Goal: Find specific page/section: Find specific page/section

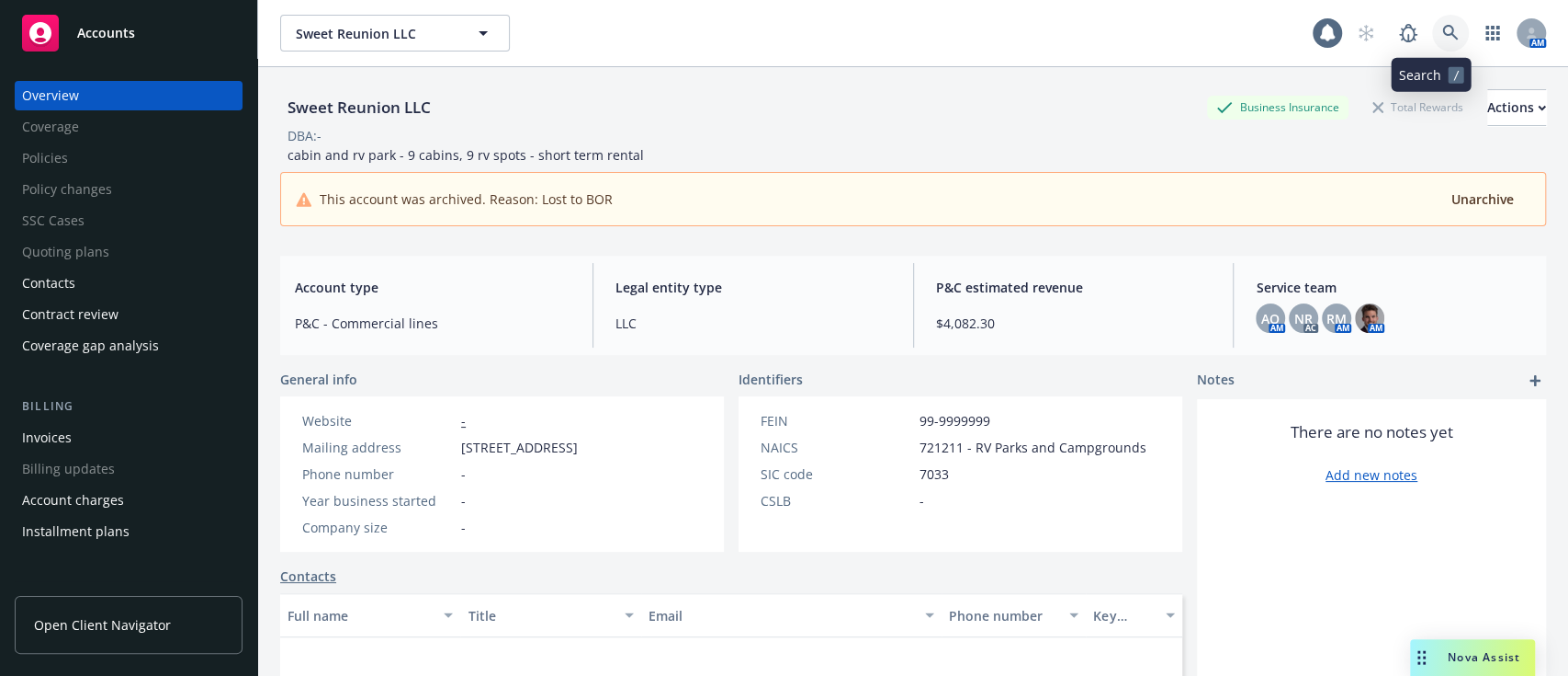
click at [1440, 35] on link at bounding box center [1450, 33] width 37 height 37
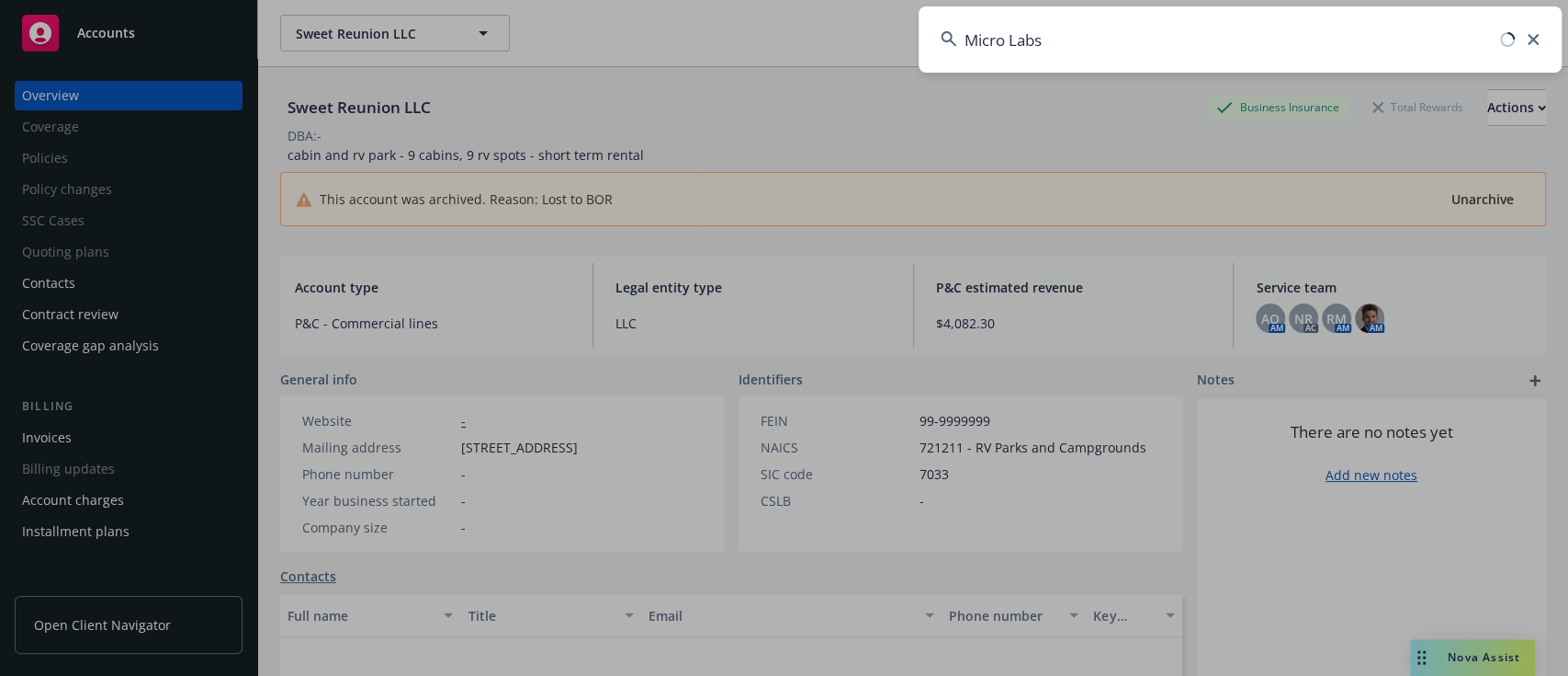
type input "Micro Labs"
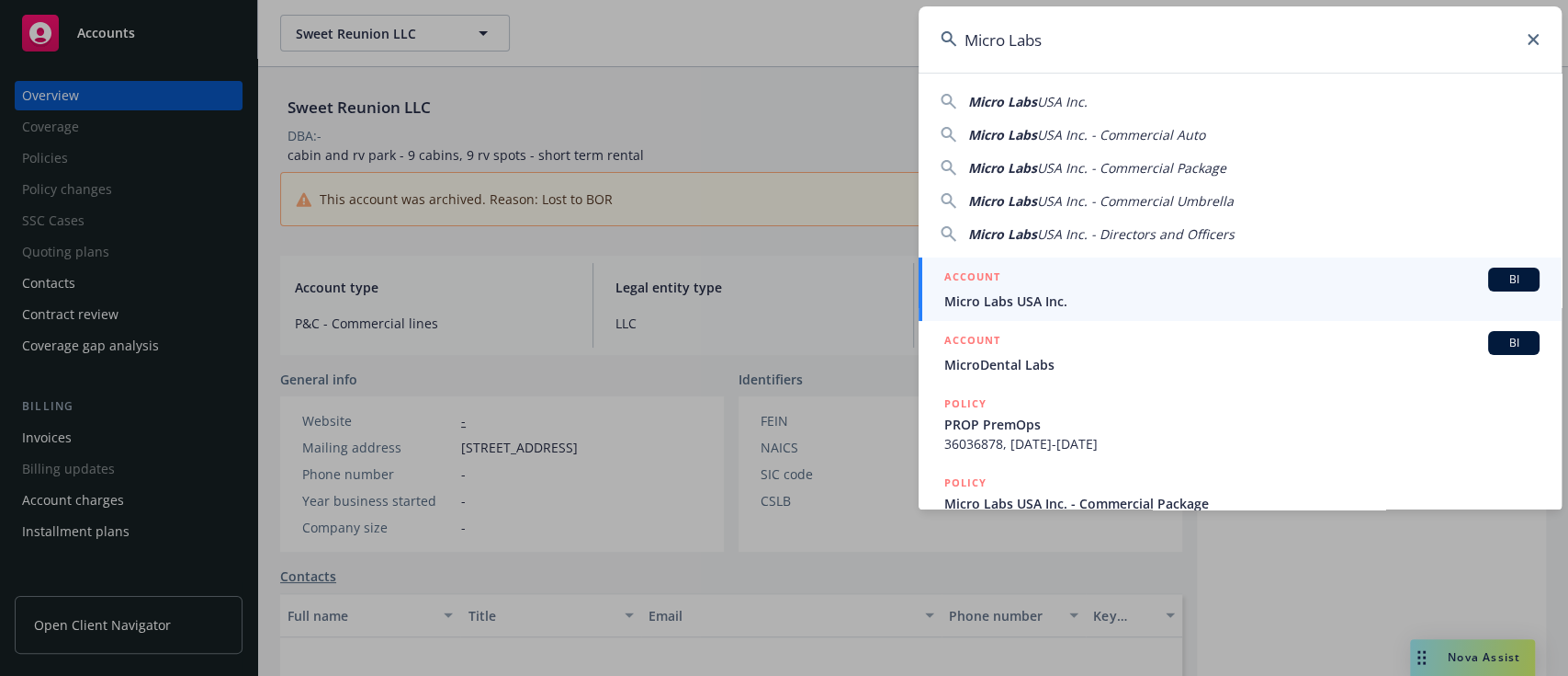
click at [1043, 292] on span "Micro Labs USA Inc." at bounding box center [1243, 301] width 596 height 19
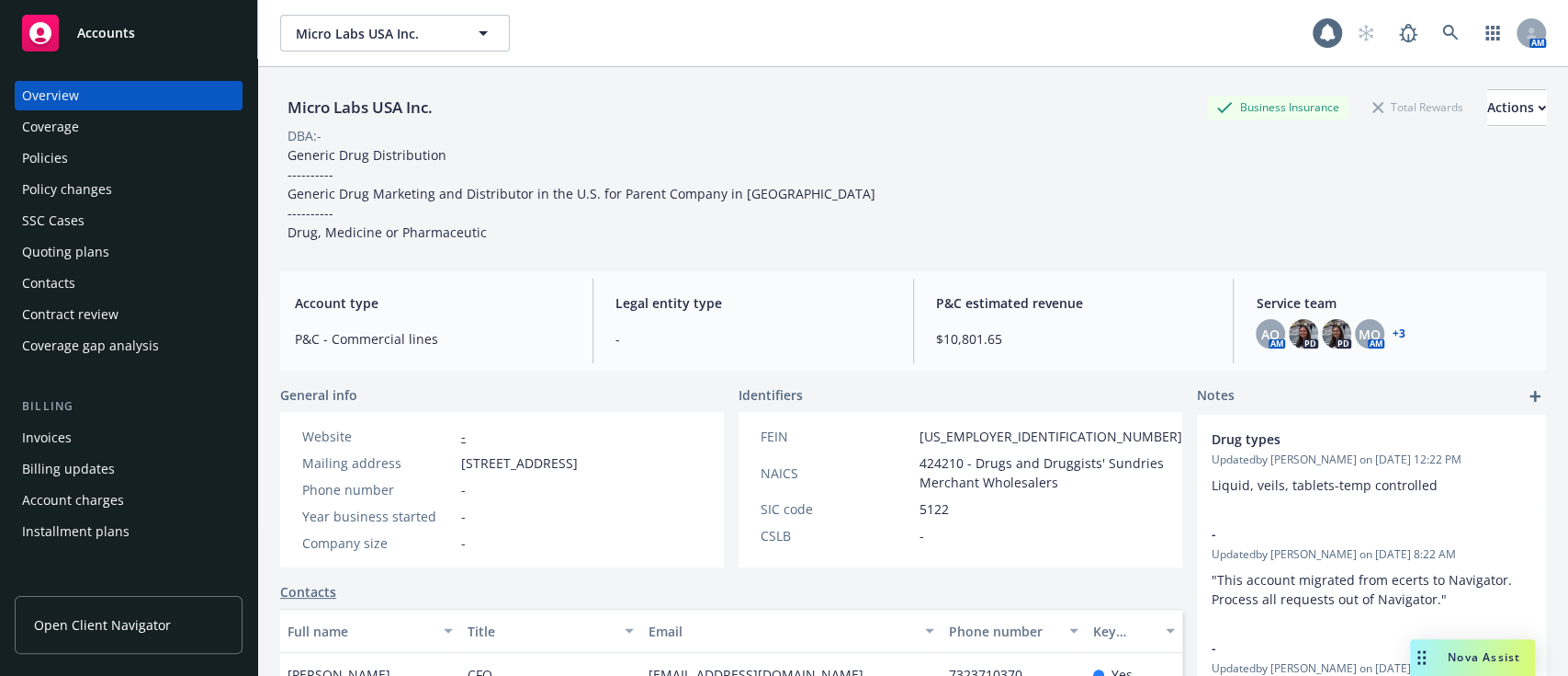
click at [125, 144] on div "Policies" at bounding box center [129, 158] width 213 height 29
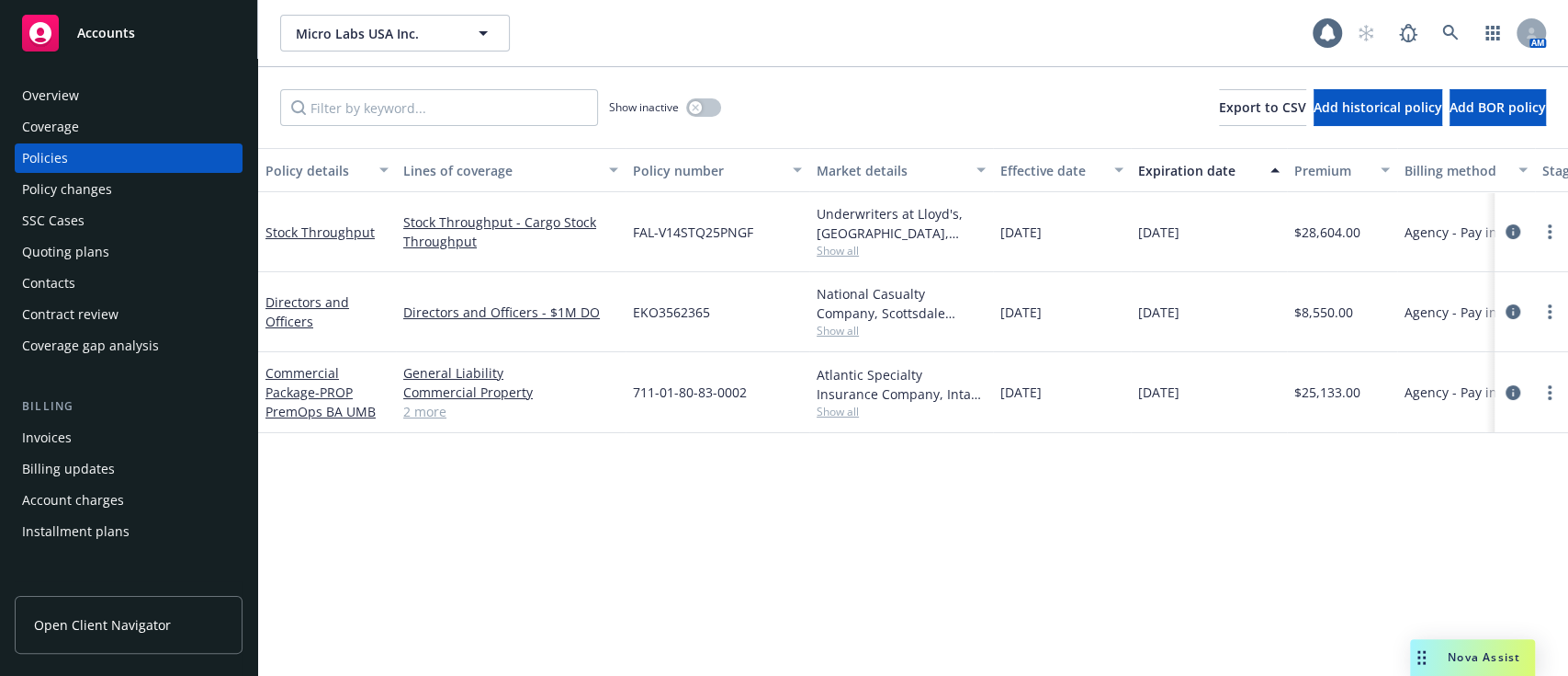
click at [85, 188] on div "Policy changes" at bounding box center [67, 189] width 90 height 29
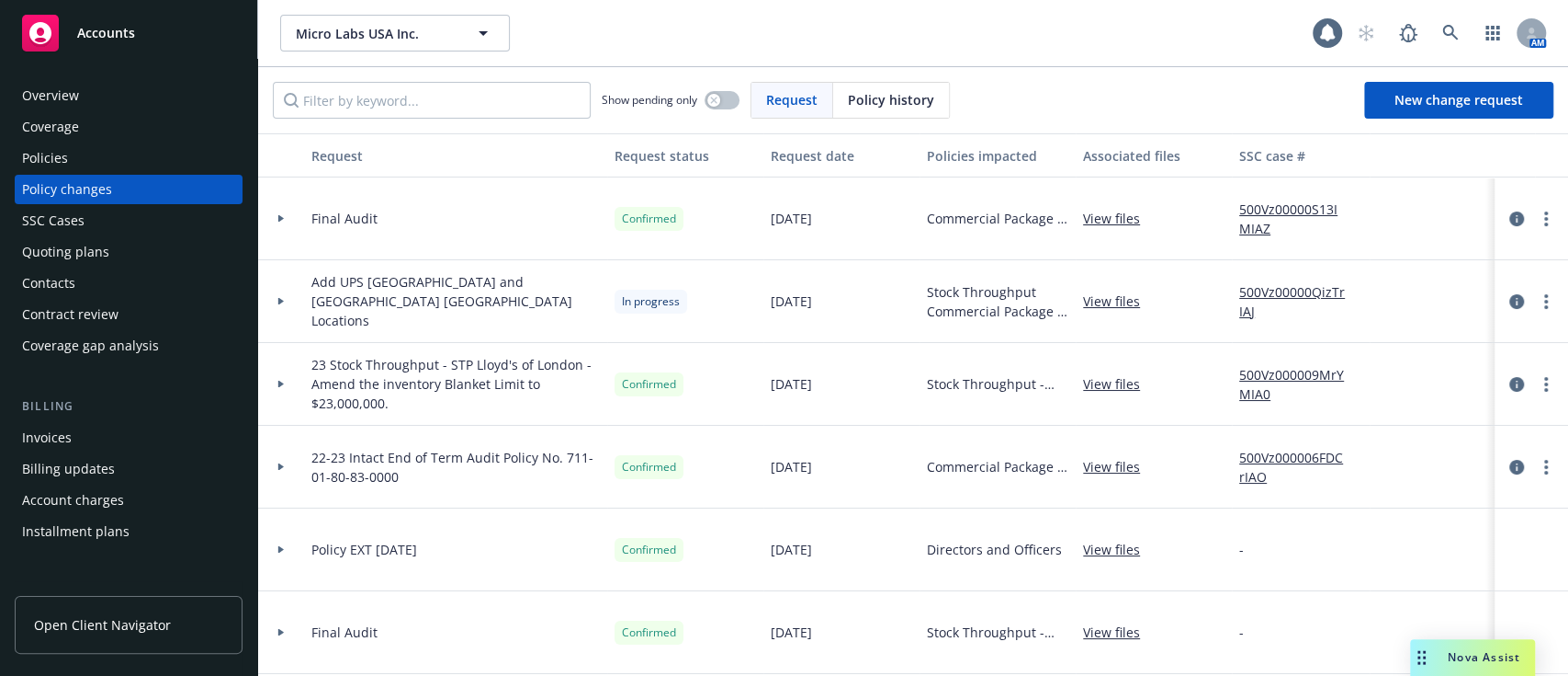
click at [110, 93] on div "Overview" at bounding box center [129, 96] width 213 height 29
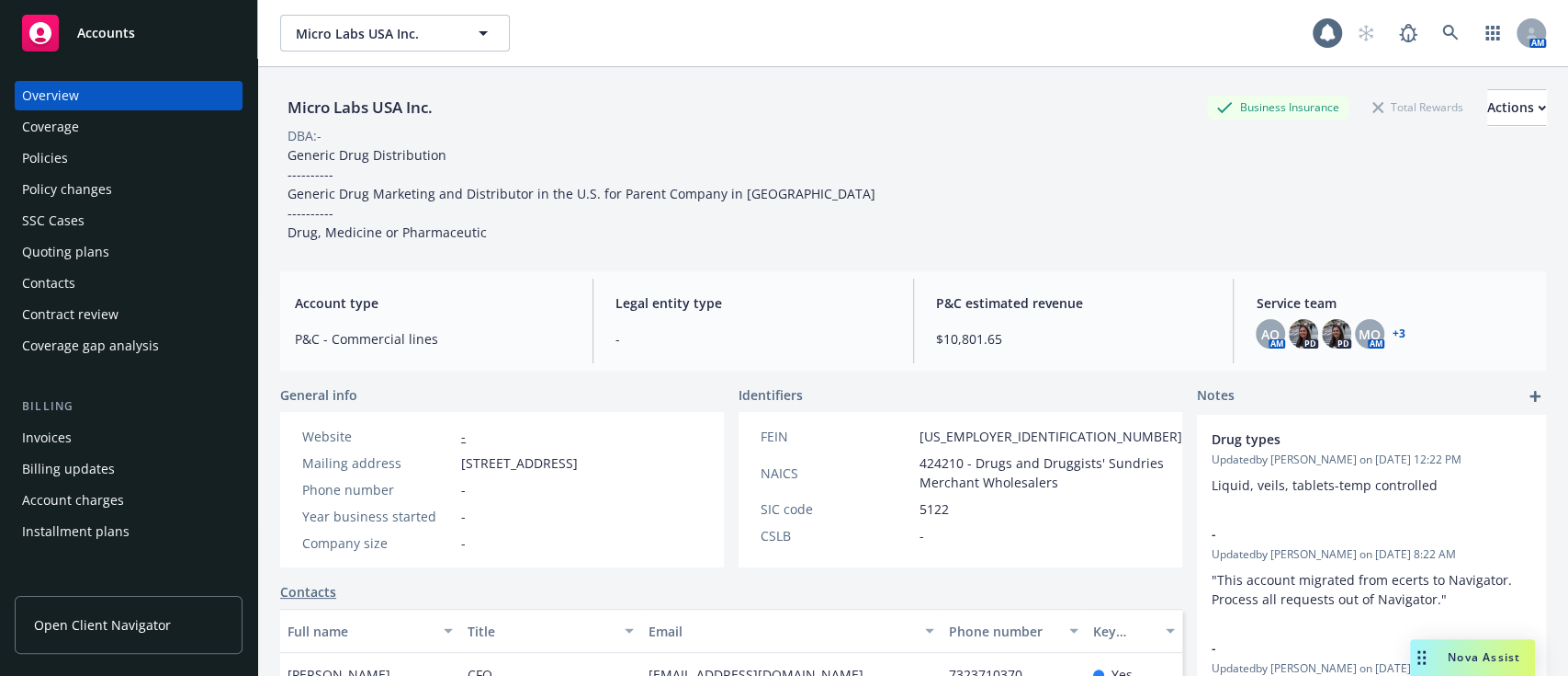
click at [1531, 112] on div "Micro Labs USA Inc. Business Insurance Total Rewards Actions DBA: - Generic Dru…" at bounding box center [913, 405] width 1310 height 676
click at [1487, 122] on div "Actions" at bounding box center [1517, 108] width 59 height 35
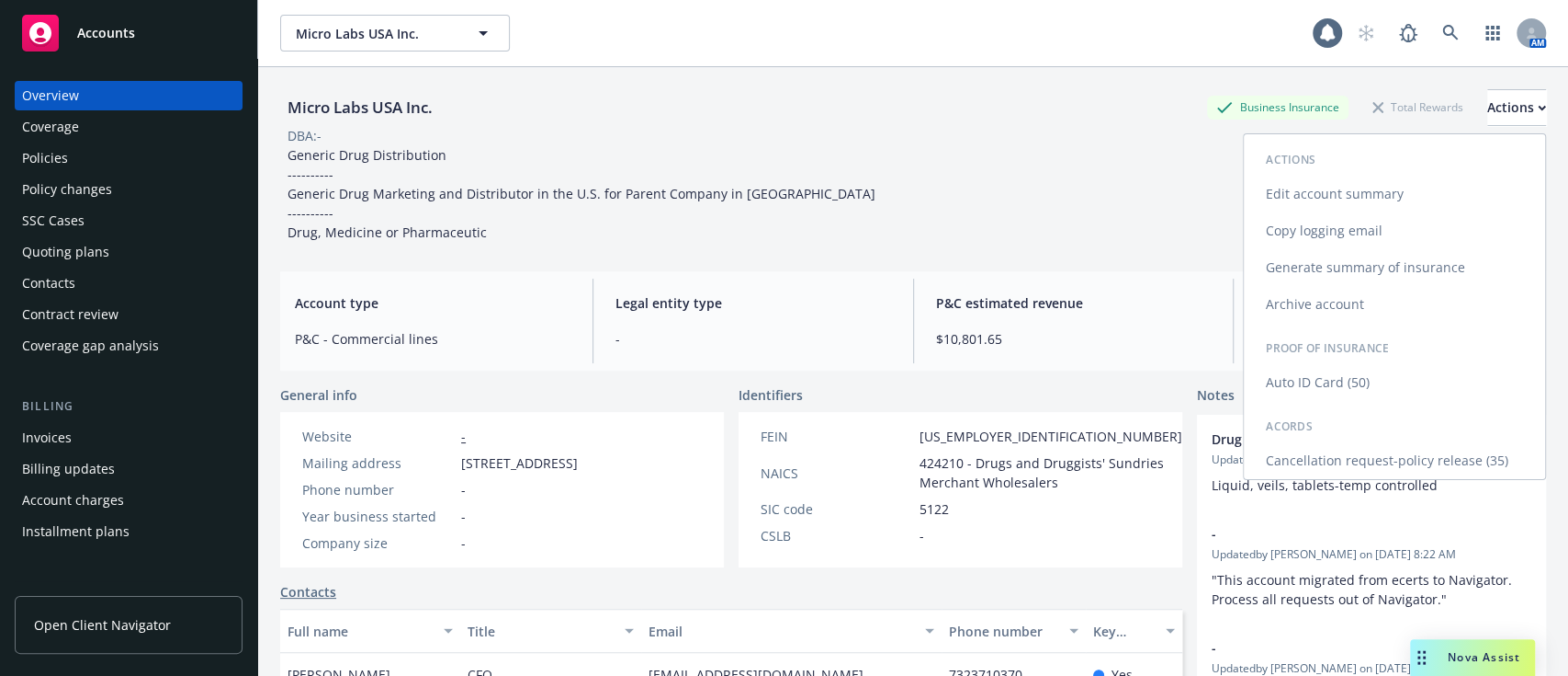
click at [1426, 229] on link "Copy logging email" at bounding box center [1394, 231] width 301 height 37
